Goal: Check status: Check status

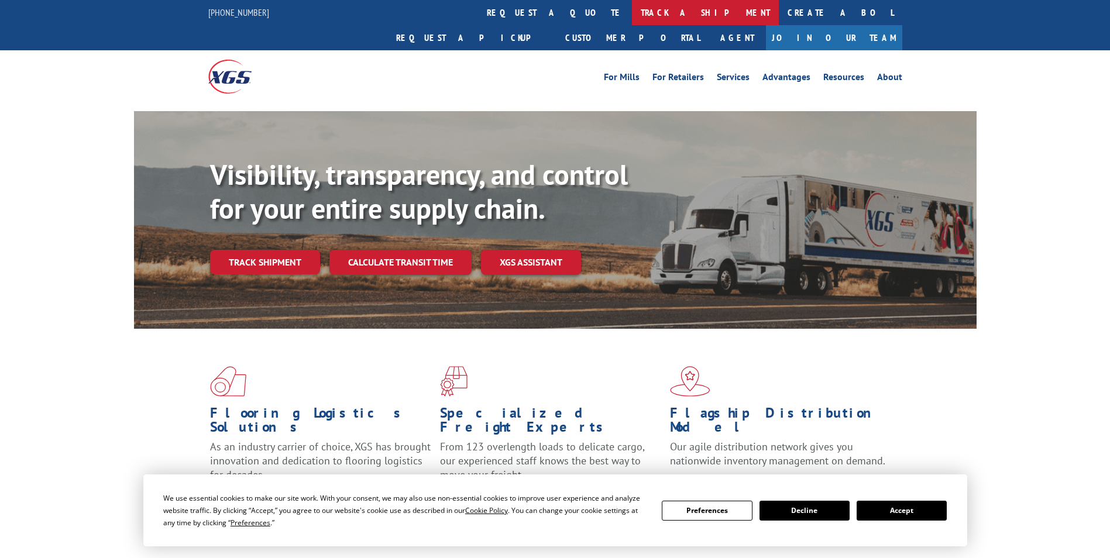
click at [632, 20] on link "track a shipment" at bounding box center [705, 12] width 147 height 25
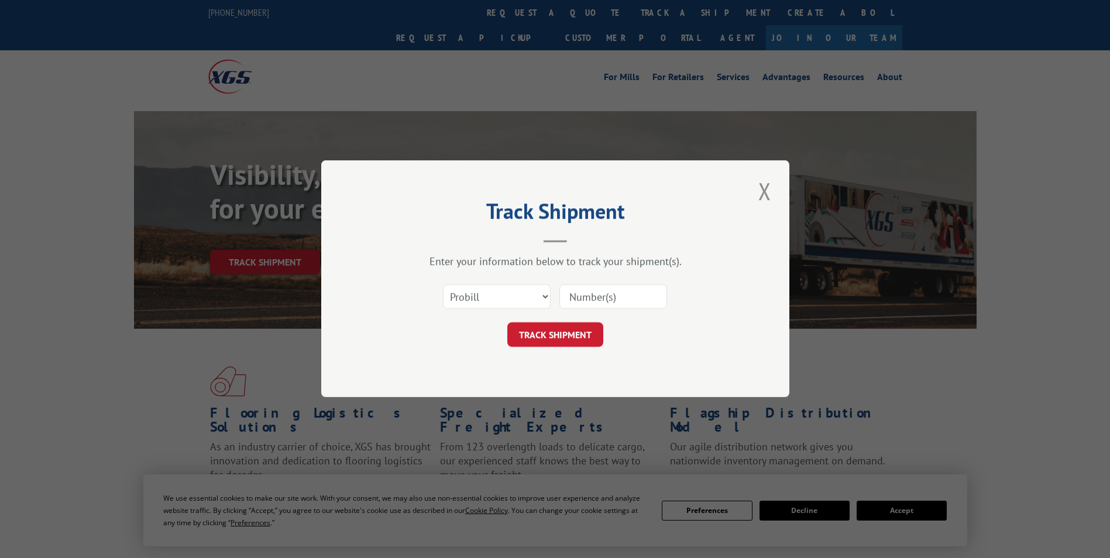
click at [598, 293] on input at bounding box center [614, 297] width 108 height 25
paste input "FPX00318961"
type input "FPX00318961"
click at [575, 338] on button "TRACK SHIPMENT" at bounding box center [555, 335] width 96 height 25
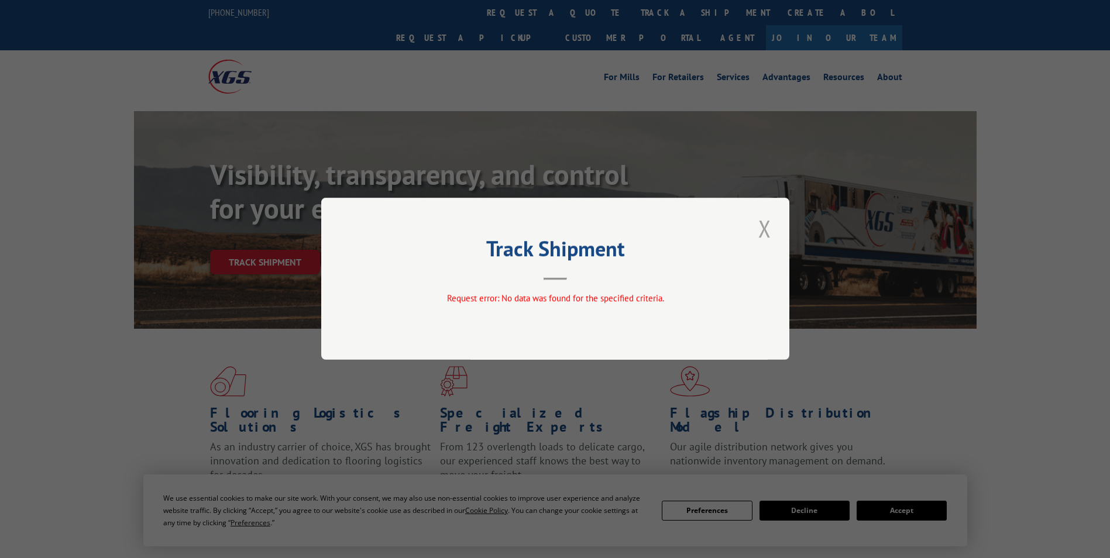
click at [766, 232] on button "Close modal" at bounding box center [765, 228] width 20 height 32
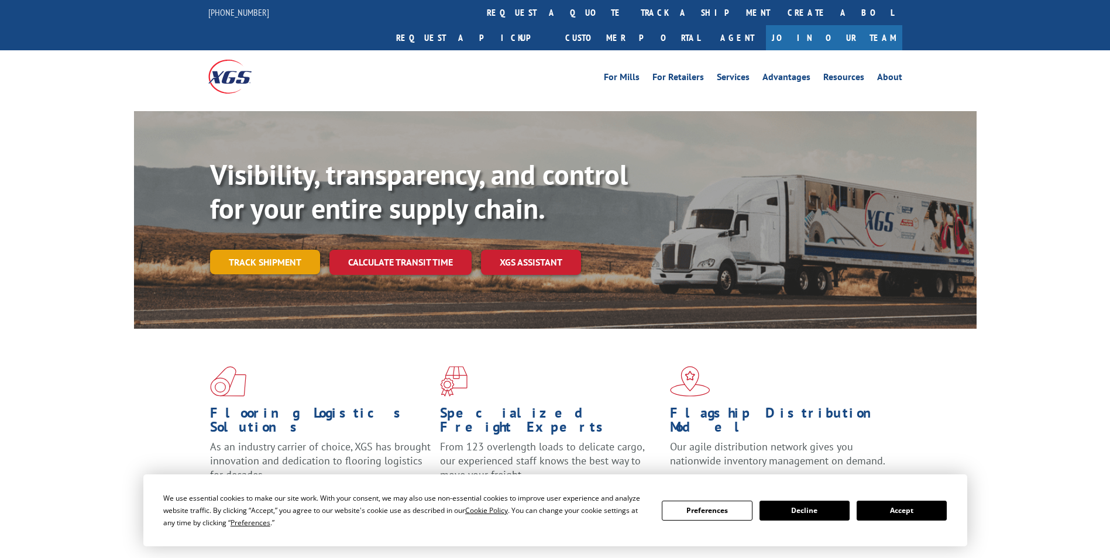
click at [281, 250] on link "Track shipment" at bounding box center [265, 262] width 110 height 25
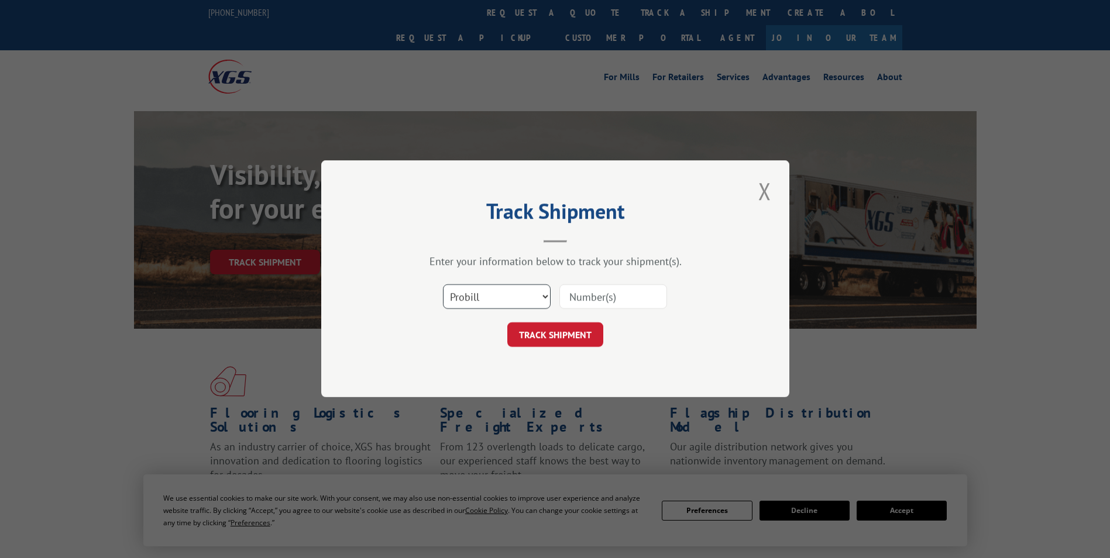
click at [515, 298] on select "Select category... Probill BOL PO" at bounding box center [497, 297] width 108 height 25
select select "bol"
click at [443, 285] on select "Select category... Probill BOL PO" at bounding box center [497, 297] width 108 height 25
click at [604, 303] on input at bounding box center [614, 297] width 108 height 25
paste input "FPX00318961"
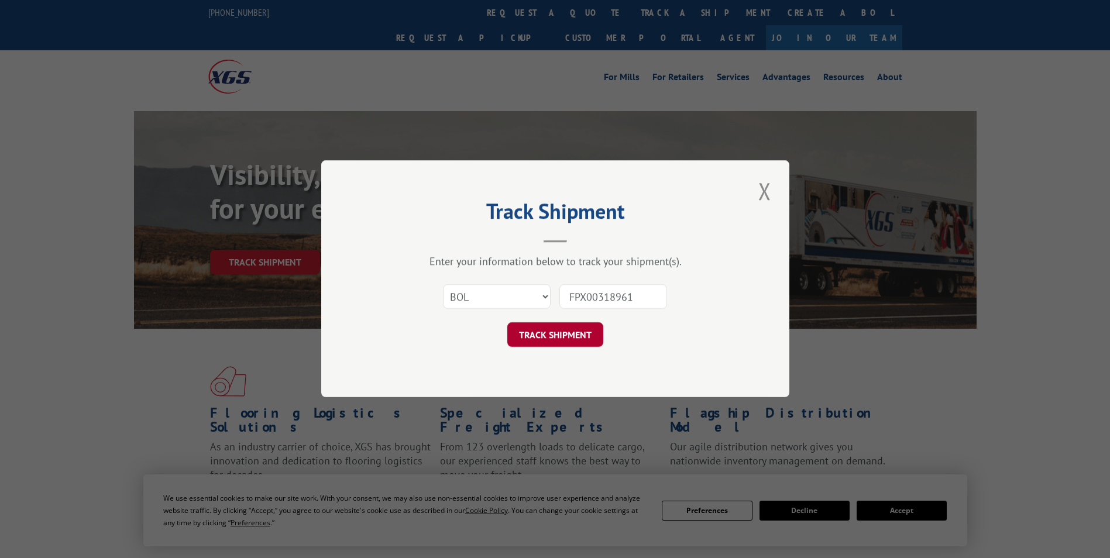
type input "FPX00318961"
click at [537, 339] on button "TRACK SHIPMENT" at bounding box center [555, 335] width 96 height 25
